Goal: Task Accomplishment & Management: Manage account settings

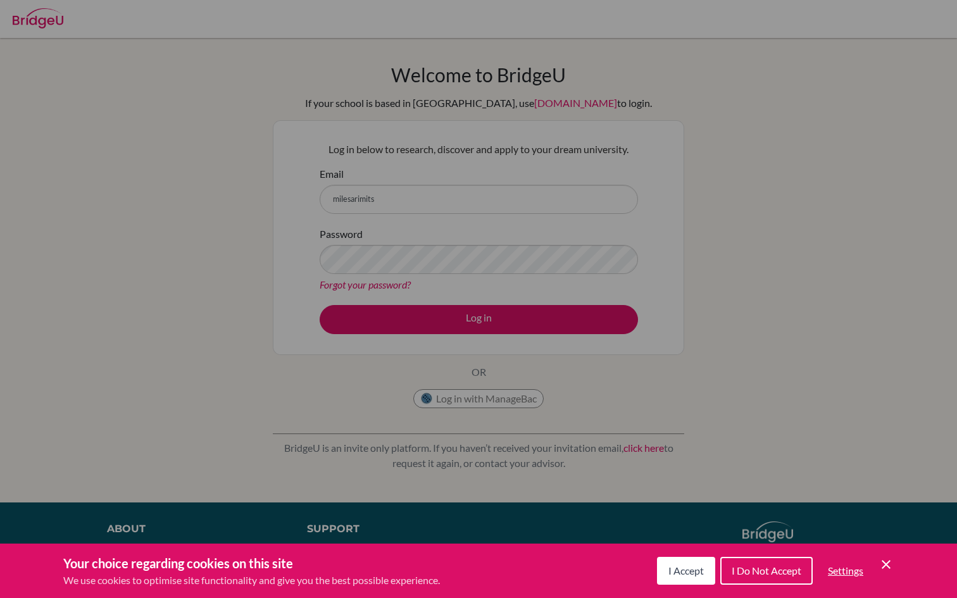
click at [682, 566] on span "I Accept" at bounding box center [685, 571] width 35 height 12
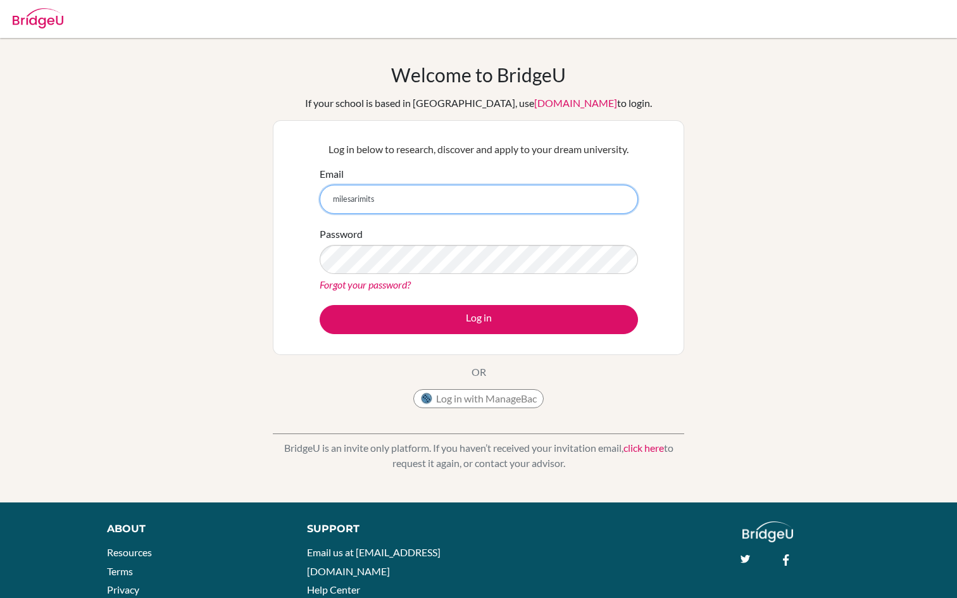
click at [479, 203] on input "milesarimits" at bounding box center [479, 199] width 318 height 29
type input "milesarimitsu@diskyoto.com"
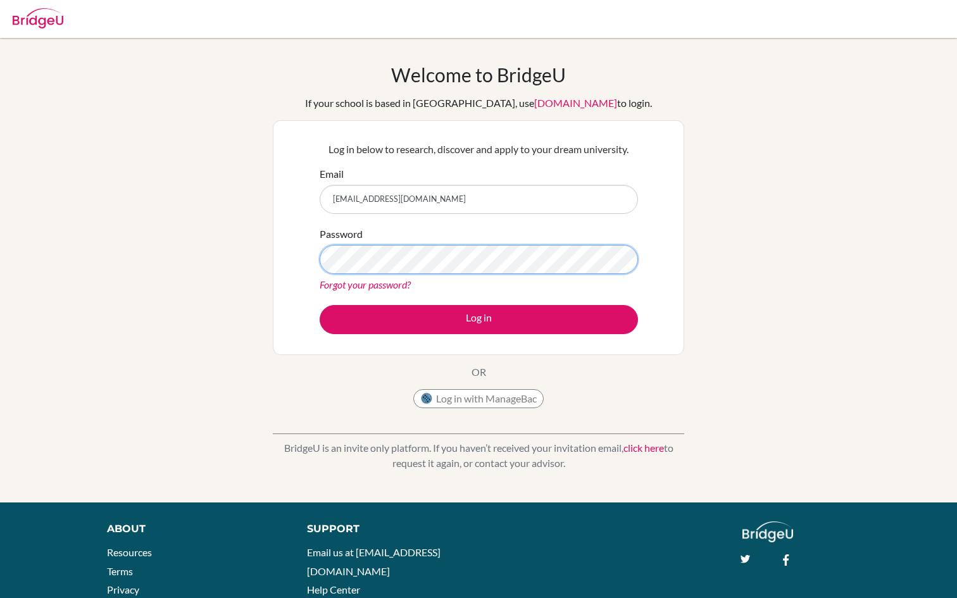
click at [320, 305] on button "Log in" at bounding box center [479, 319] width 318 height 29
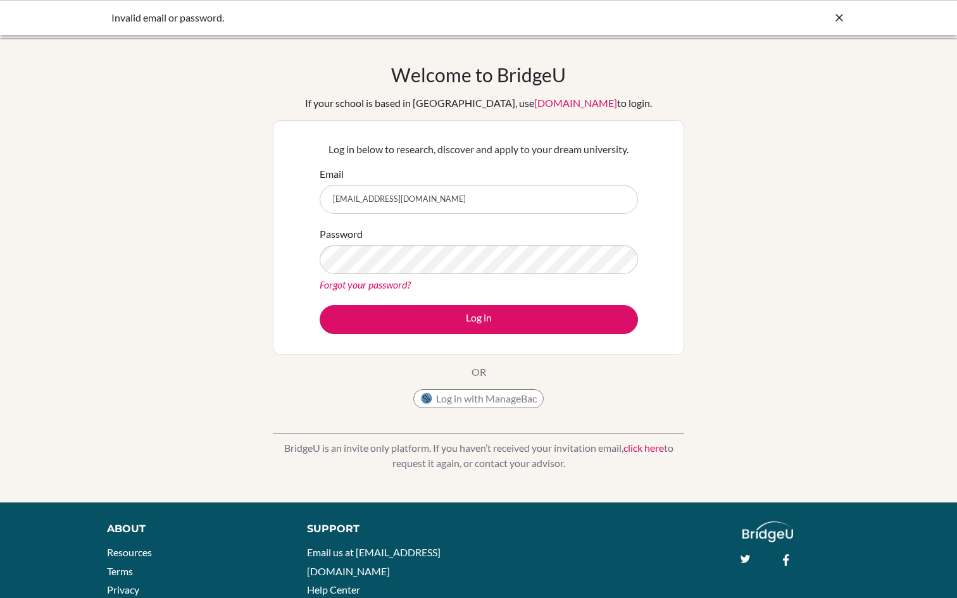
click at [380, 285] on link "Forgot your password?" at bounding box center [365, 284] width 91 height 12
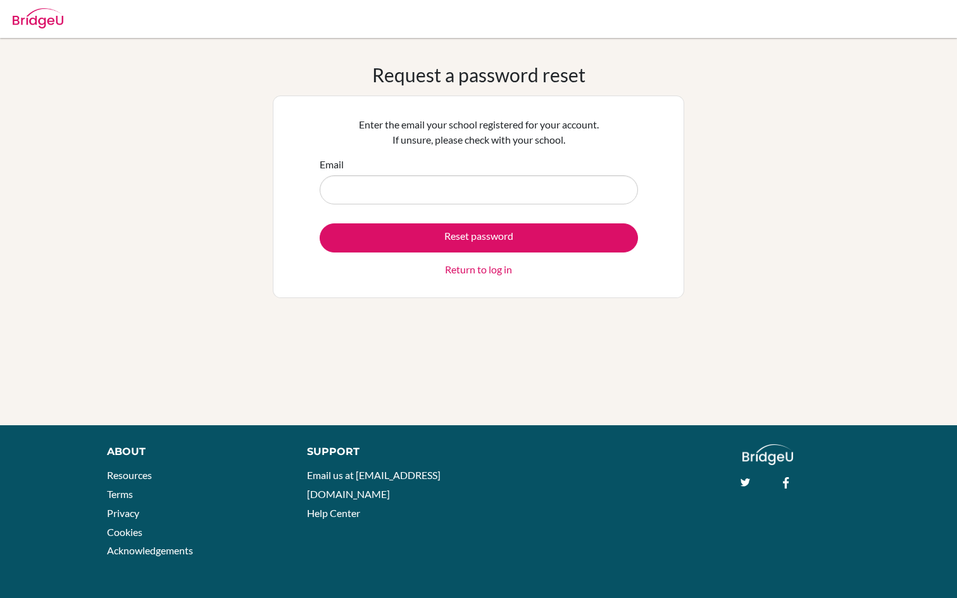
click at [488, 183] on input "Email" at bounding box center [479, 189] width 318 height 29
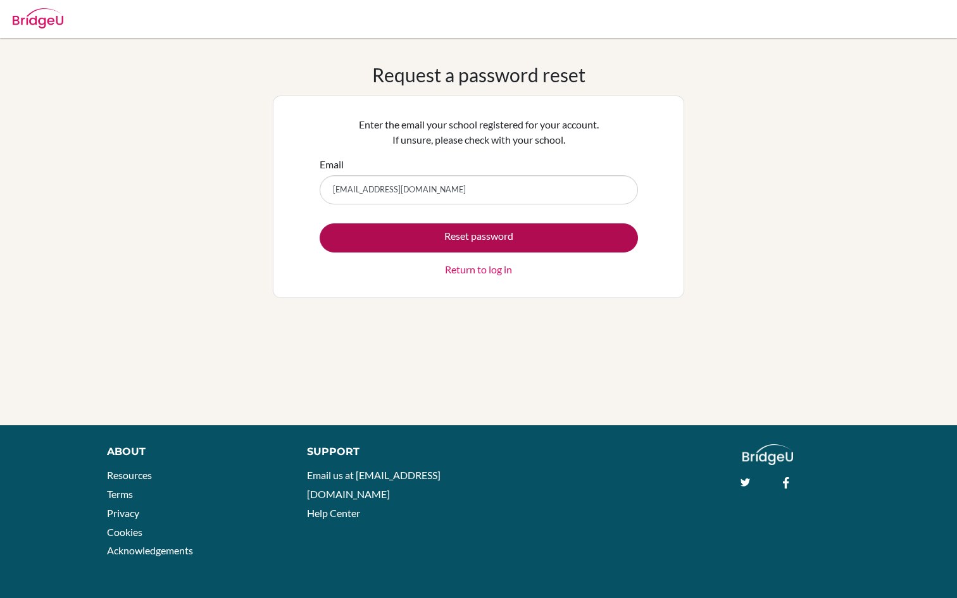
type input "milesarimitsu048@gmail.com"
click at [473, 237] on button "Reset password" at bounding box center [479, 237] width 318 height 29
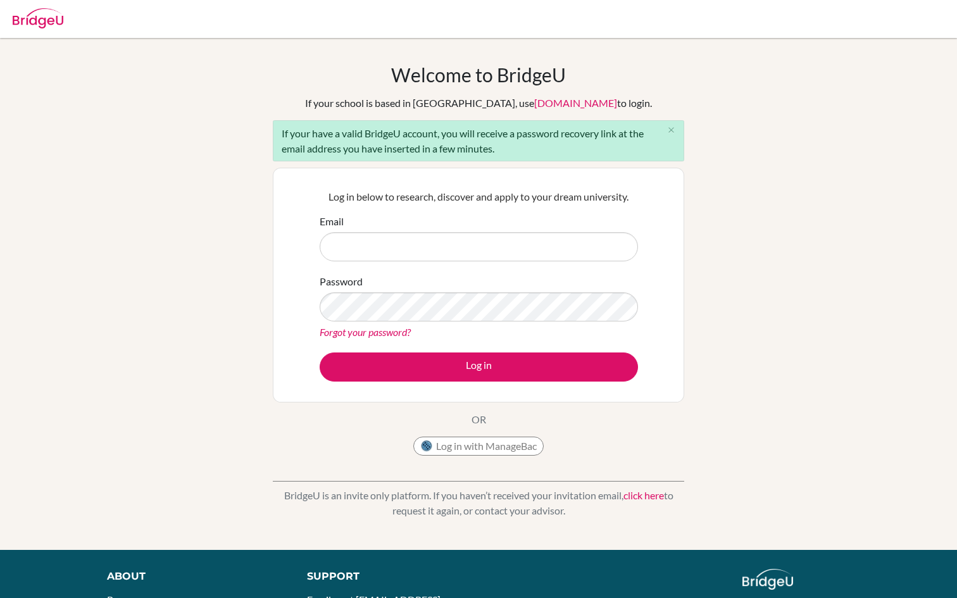
click at [395, 260] on input "Email" at bounding box center [479, 246] width 318 height 29
click at [471, 249] on input "Email" at bounding box center [479, 246] width 318 height 29
click at [713, 299] on div "Welcome to BridgeU If your school is based in China, use app.bridge-u.com.cn to…" at bounding box center [478, 293] width 957 height 461
click at [498, 444] on button "Log in with ManageBac" at bounding box center [478, 446] width 130 height 19
click at [487, 444] on button "Log in with ManageBac" at bounding box center [478, 446] width 130 height 19
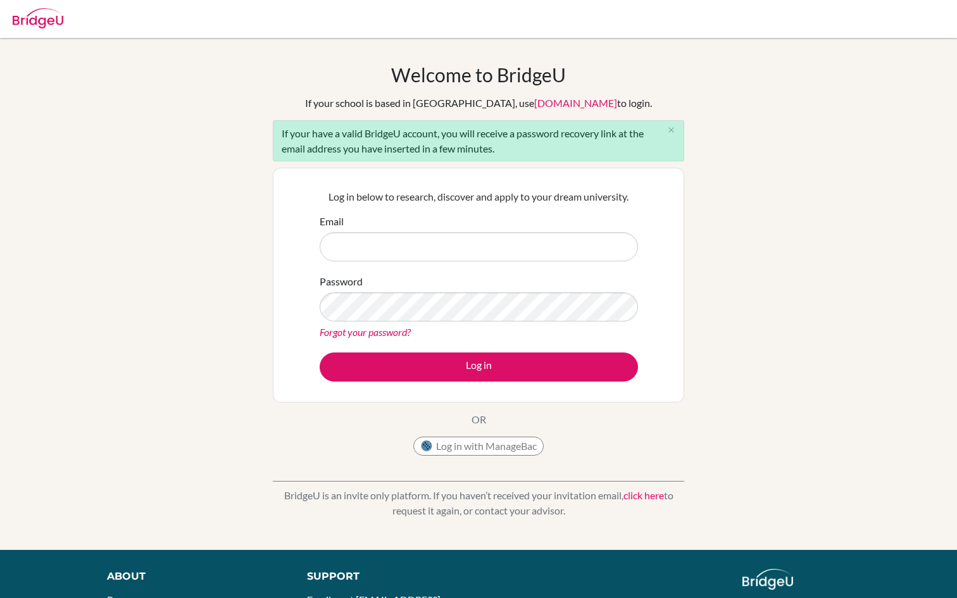
click at [227, 420] on div "Welcome to BridgeU If your school is based in China, use app.bridge-u.com.cn to…" at bounding box center [478, 293] width 957 height 461
click at [494, 444] on button "Log in with ManageBac" at bounding box center [478, 446] width 130 height 19
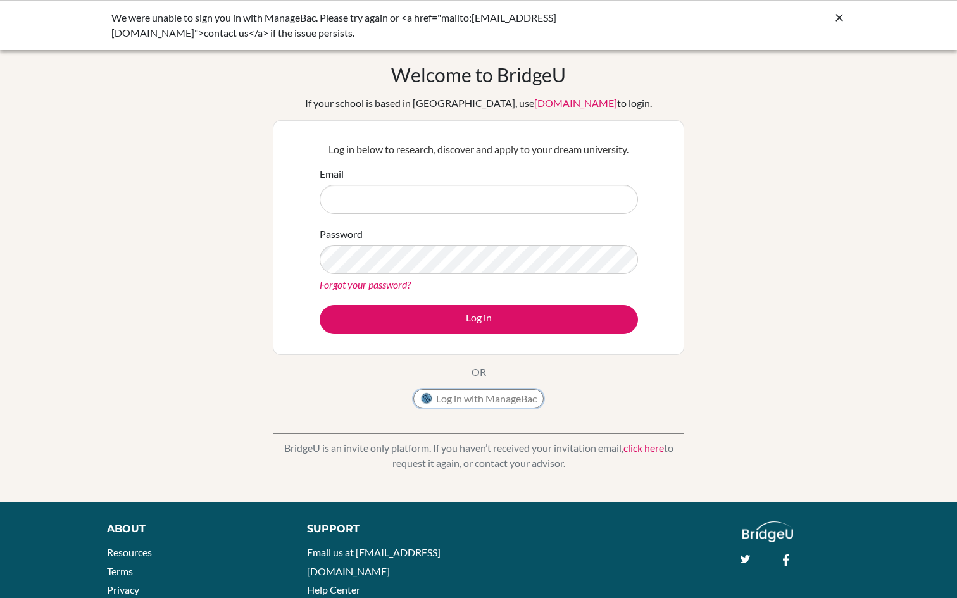
click at [475, 392] on button "Log in with ManageBac" at bounding box center [478, 398] width 130 height 19
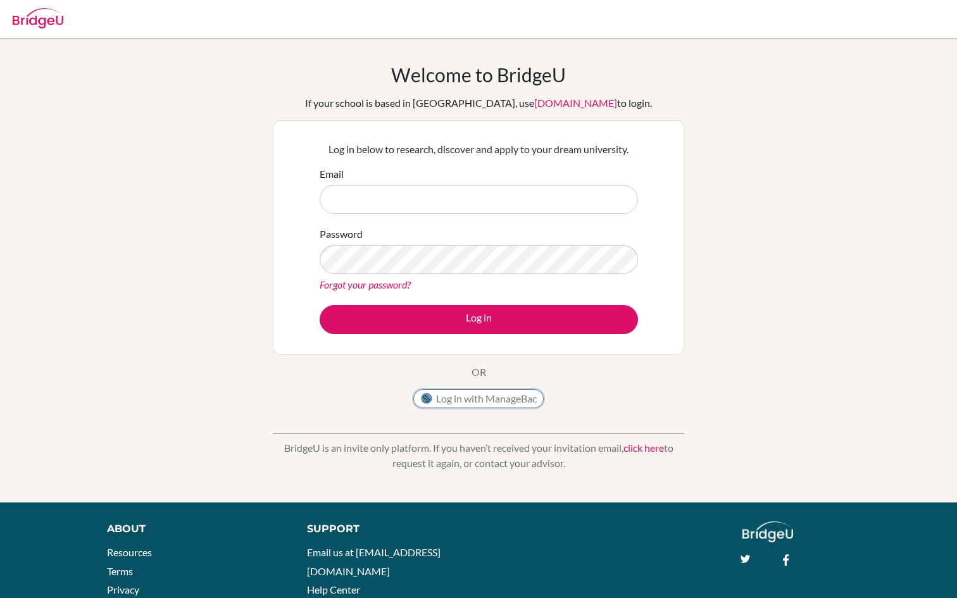
click at [497, 403] on button "Log in with ManageBac" at bounding box center [478, 398] width 130 height 19
click at [626, 401] on div "Welcome to BridgeU If your school is based in China, use app.bridge-u.com.cn to…" at bounding box center [478, 238] width 411 height 351
click at [475, 399] on button "Log in with ManageBac" at bounding box center [478, 398] width 130 height 19
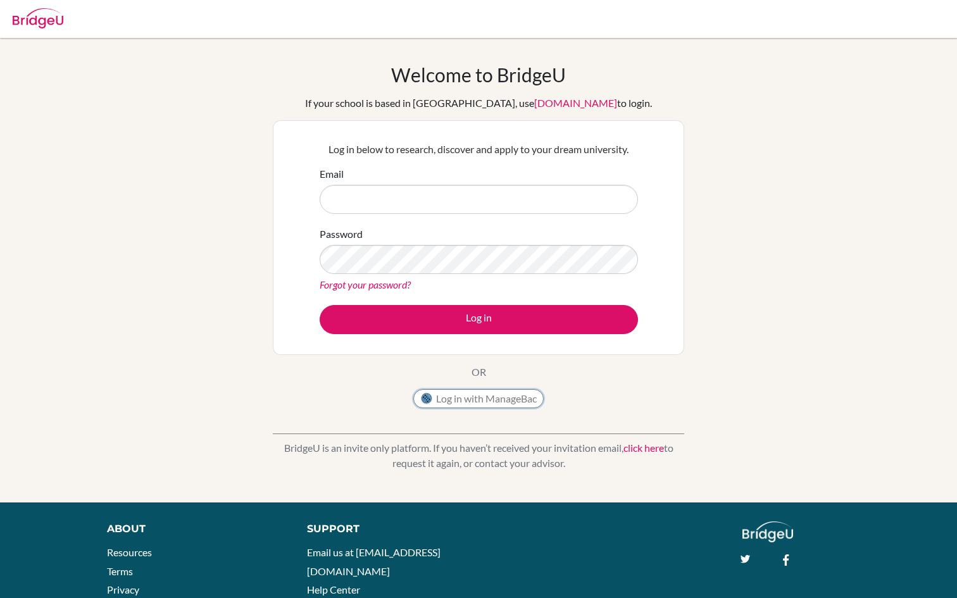
click at [475, 399] on button "Log in with ManageBac" at bounding box center [478, 398] width 130 height 19
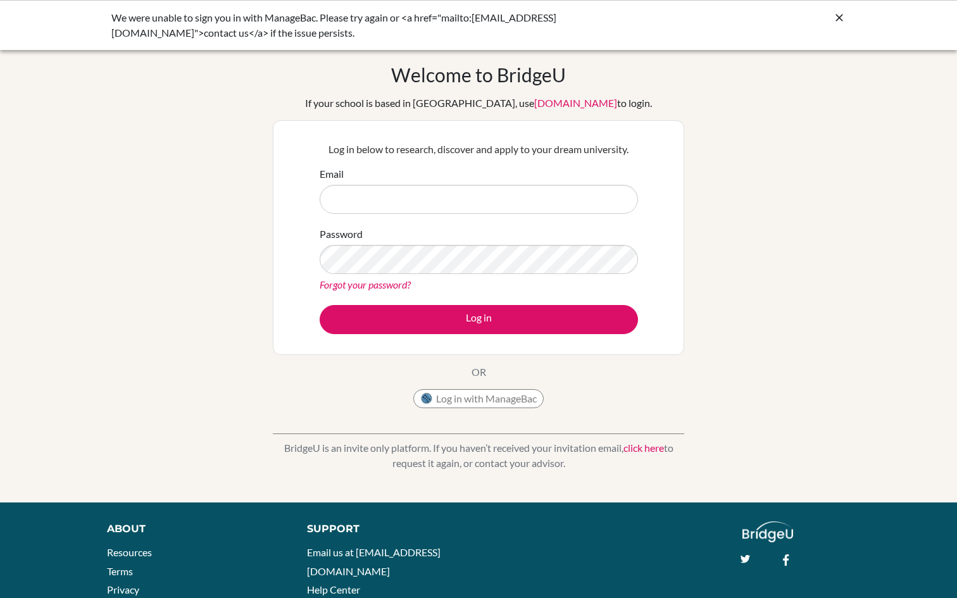
click at [141, 346] on div "Welcome to [GEOGRAPHIC_DATA] If your school is based in [GEOGRAPHIC_DATA], use …" at bounding box center [478, 270] width 957 height 414
click at [841, 12] on icon at bounding box center [839, 17] width 13 height 13
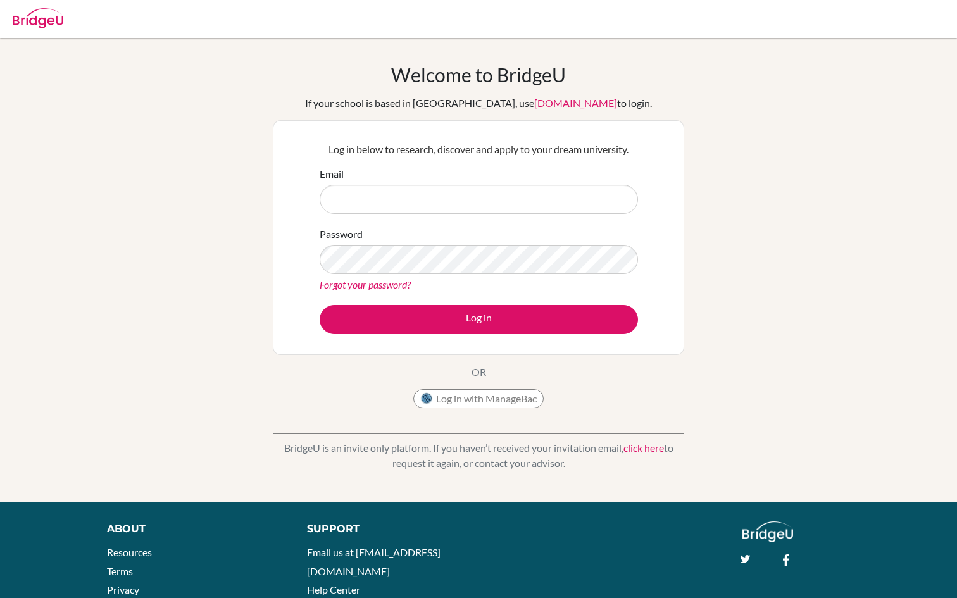
click at [28, 13] on img at bounding box center [38, 18] width 51 height 20
click at [32, 27] on img at bounding box center [38, 18] width 51 height 20
click at [447, 391] on button "Log in with ManageBac" at bounding box center [478, 398] width 130 height 19
click at [447, 397] on button "Log in with ManageBac" at bounding box center [478, 398] width 130 height 19
click at [477, 396] on button "Log in with ManageBac" at bounding box center [478, 398] width 130 height 19
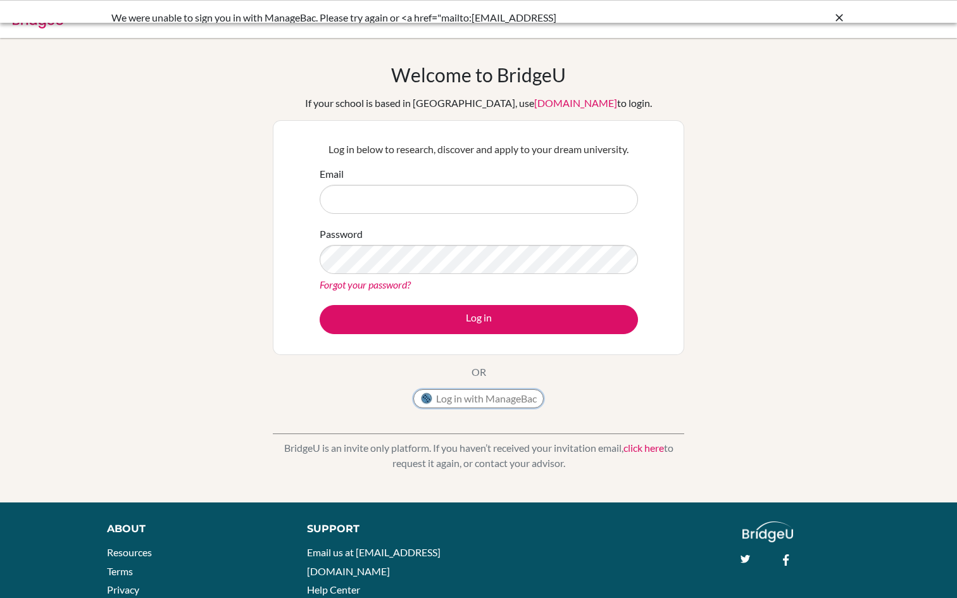
click at [452, 397] on button "Log in with ManageBac" at bounding box center [478, 398] width 130 height 19
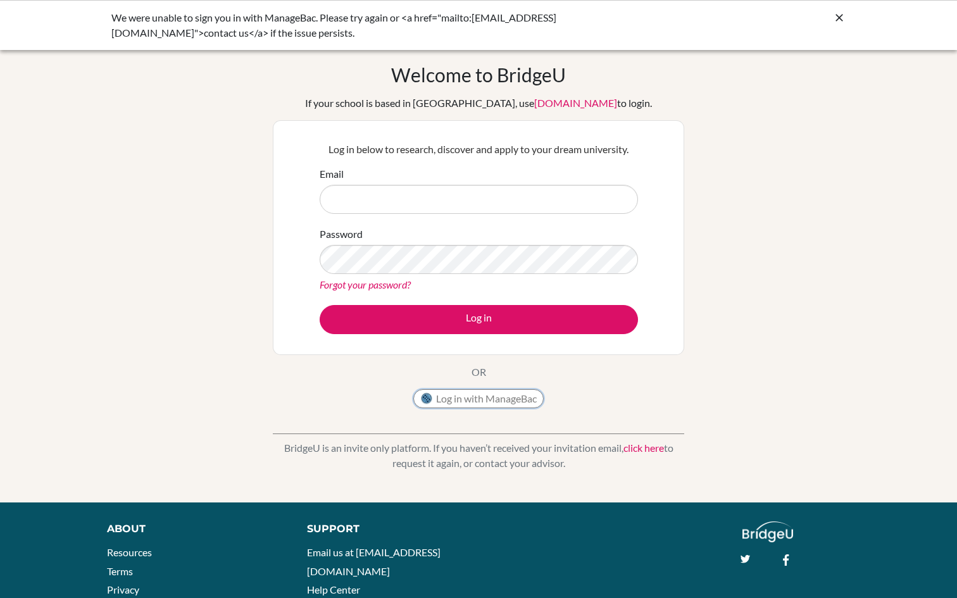
click at [452, 396] on button "Log in with ManageBac" at bounding box center [478, 398] width 130 height 19
click at [392, 187] on input "Email" at bounding box center [479, 199] width 318 height 29
click at [361, 199] on input "Email" at bounding box center [479, 199] width 318 height 29
type input "i"
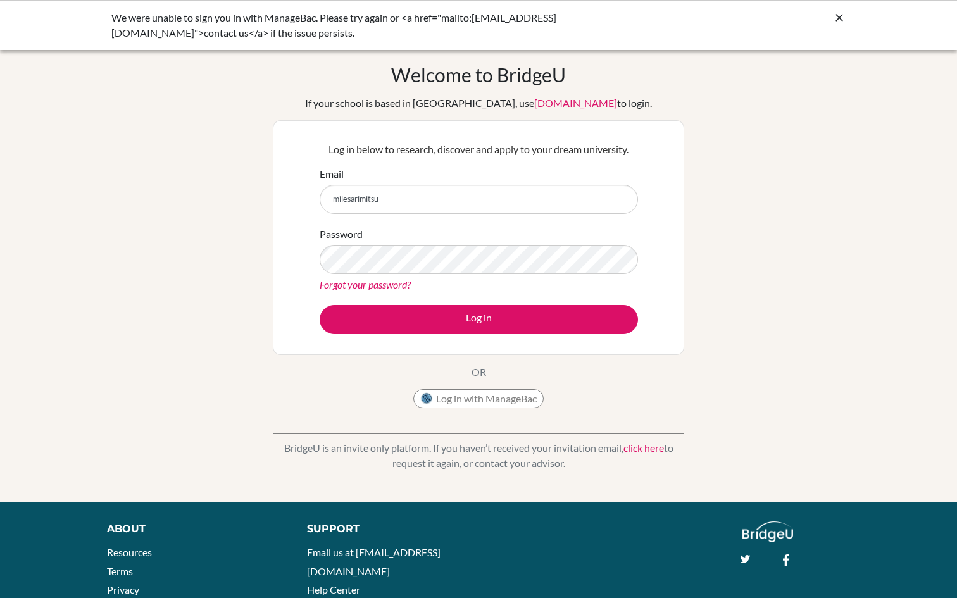
type input "milesarimitsu@diskyoto.com"
click at [320, 305] on button "Log in" at bounding box center [479, 319] width 318 height 29
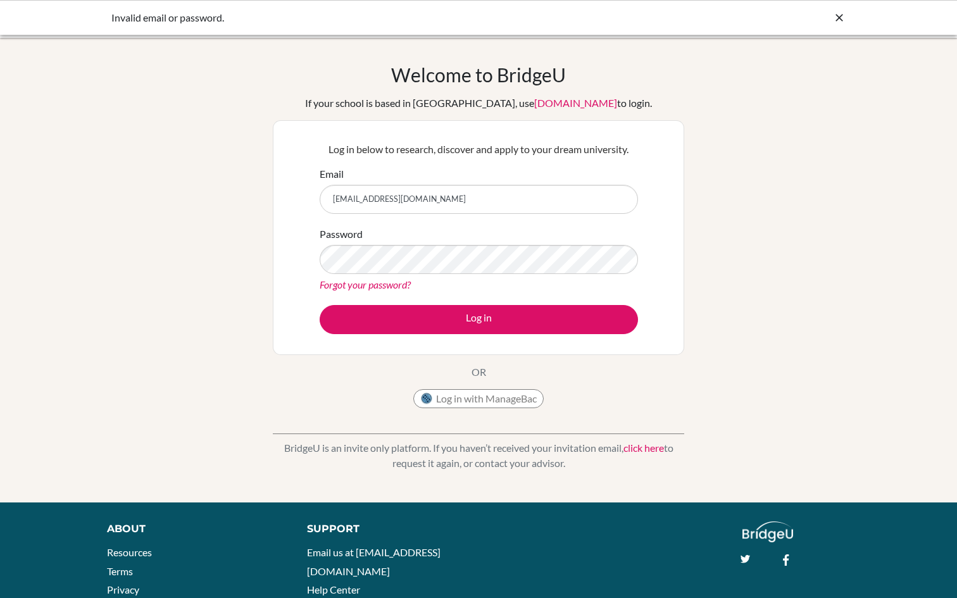
click at [391, 287] on link "Forgot your password?" at bounding box center [365, 284] width 91 height 12
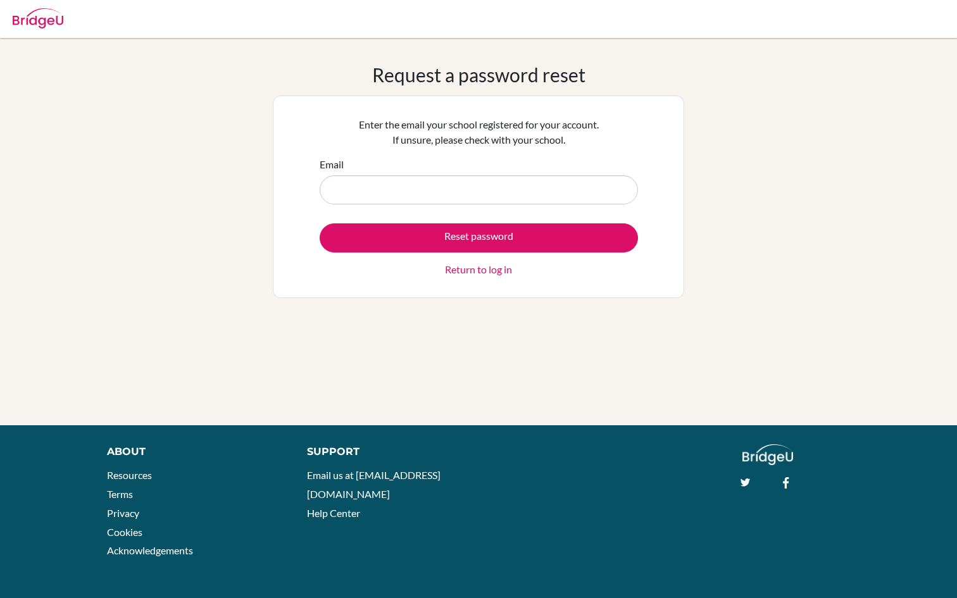
click at [391, 187] on input "Email" at bounding box center [479, 189] width 318 height 29
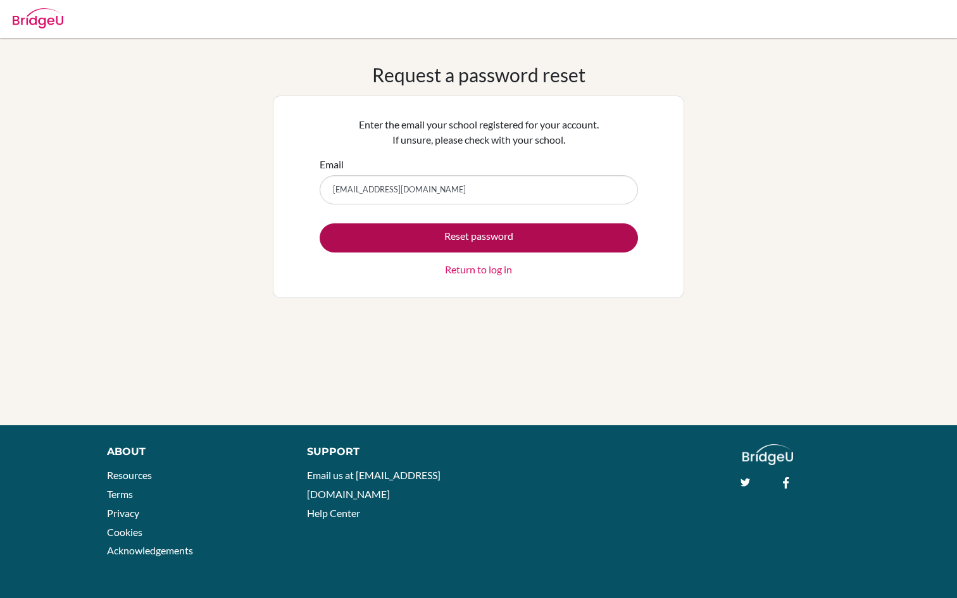
type input "[EMAIL_ADDRESS][DOMAIN_NAME]"
click at [420, 239] on button "Reset password" at bounding box center [479, 237] width 318 height 29
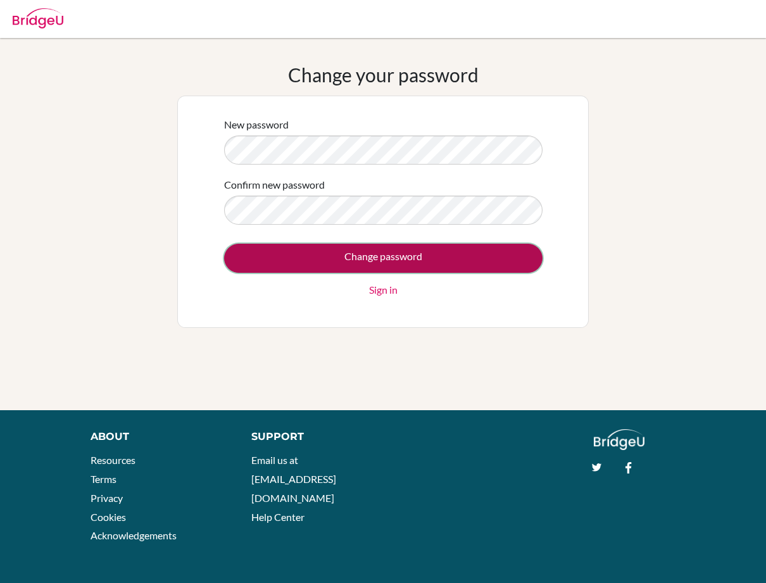
click at [392, 253] on input "Change password" at bounding box center [383, 258] width 318 height 29
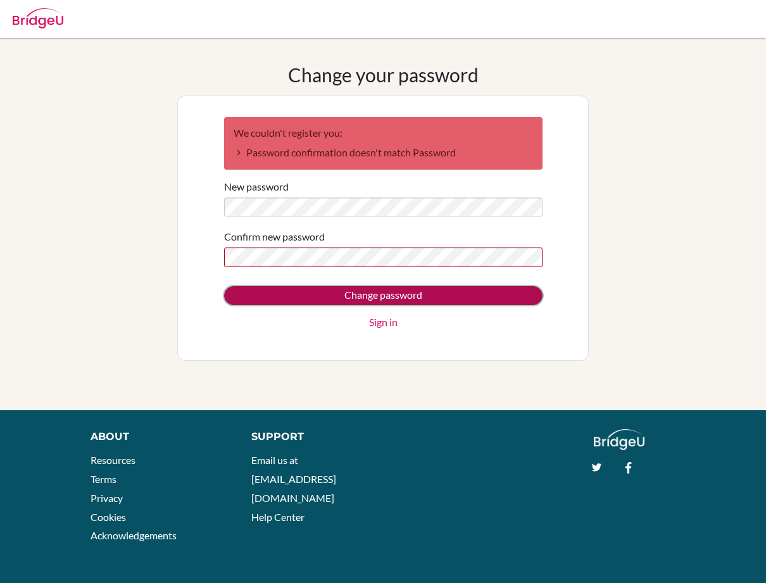
click at [371, 299] on input "Change password" at bounding box center [383, 295] width 318 height 19
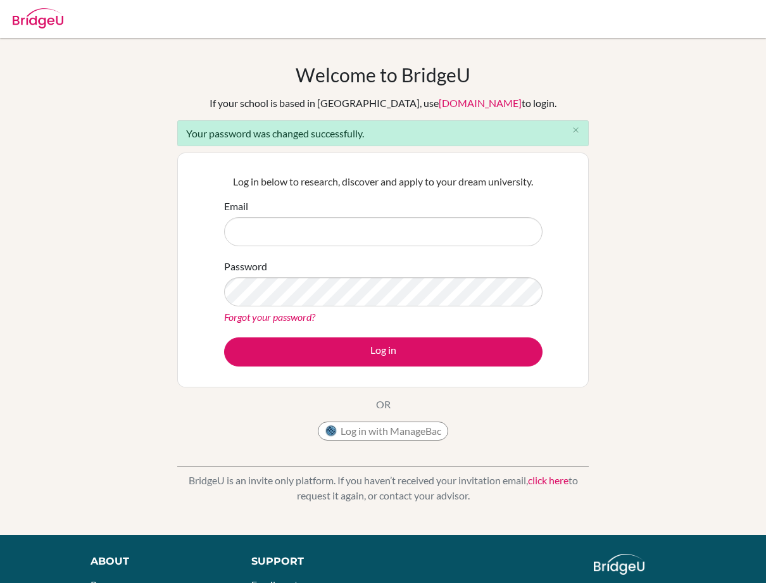
click at [339, 233] on input "Email" at bounding box center [383, 231] width 318 height 29
click at [341, 233] on input "Email" at bounding box center [383, 231] width 318 height 29
type input "[EMAIL_ADDRESS][DOMAIN_NAME]"
click at [348, 254] on form "Email [EMAIL_ADDRESS][DOMAIN_NAME] Password Forgot your password? Log in" at bounding box center [383, 283] width 318 height 168
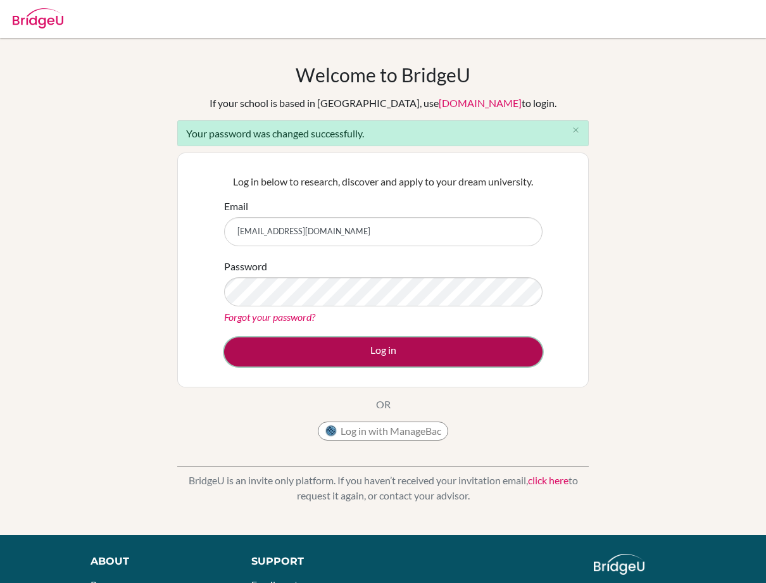
click at [310, 349] on button "Log in" at bounding box center [383, 351] width 318 height 29
